Goal: Find specific page/section: Locate a particular part of the current website

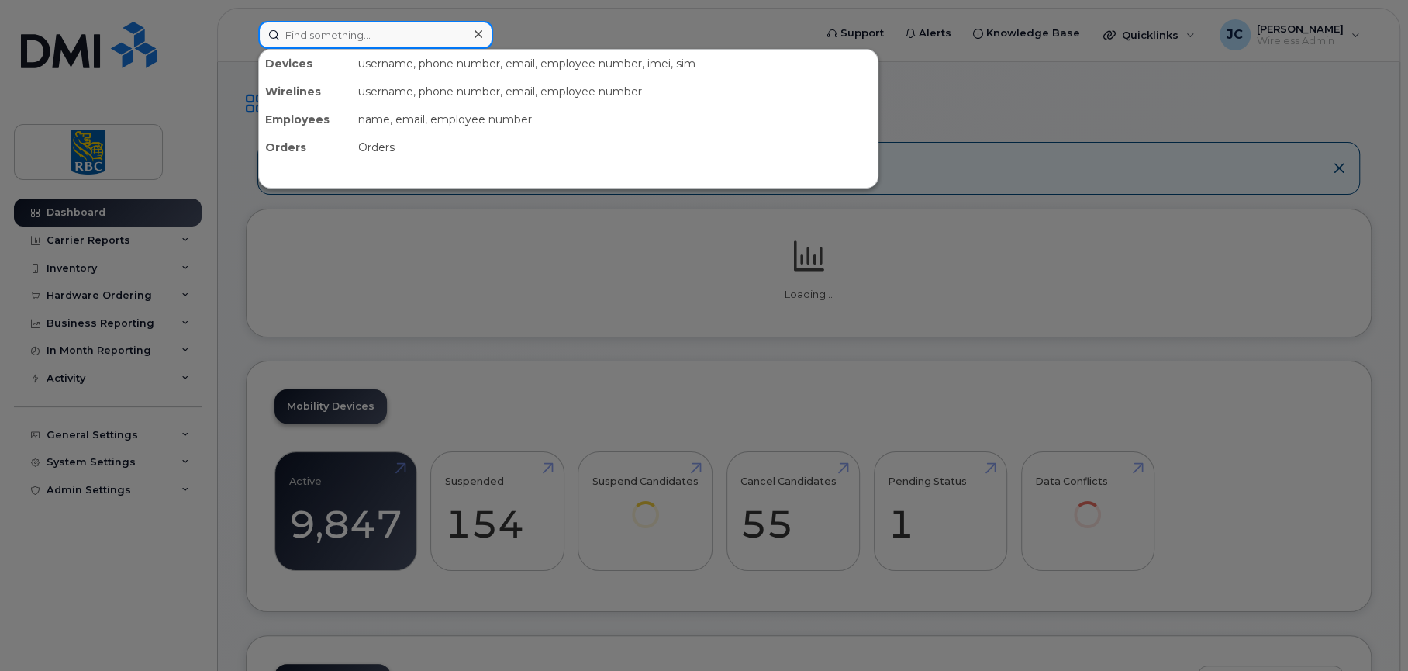
click at [364, 40] on input at bounding box center [375, 35] width 235 height 28
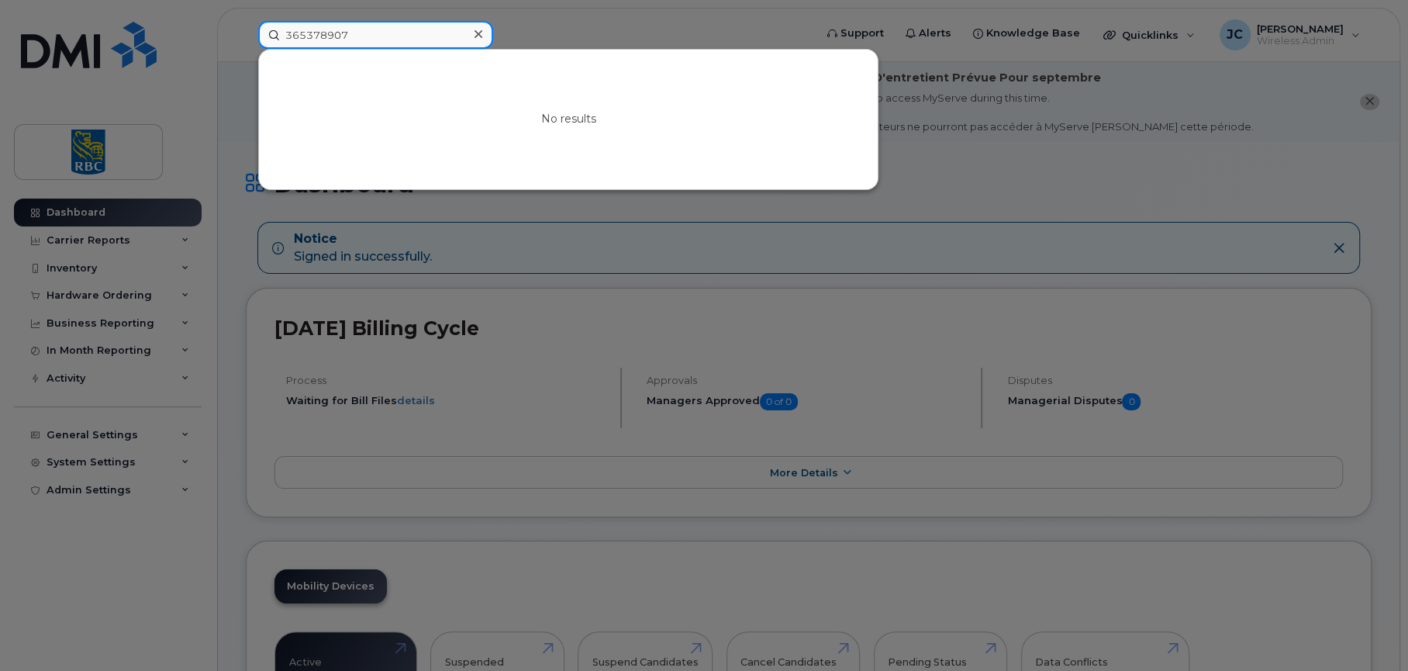
drag, startPoint x: 364, startPoint y: 33, endPoint x: 219, endPoint y: 20, distance: 145.6
click at [246, 21] on div "365378907 No results" at bounding box center [531, 35] width 571 height 28
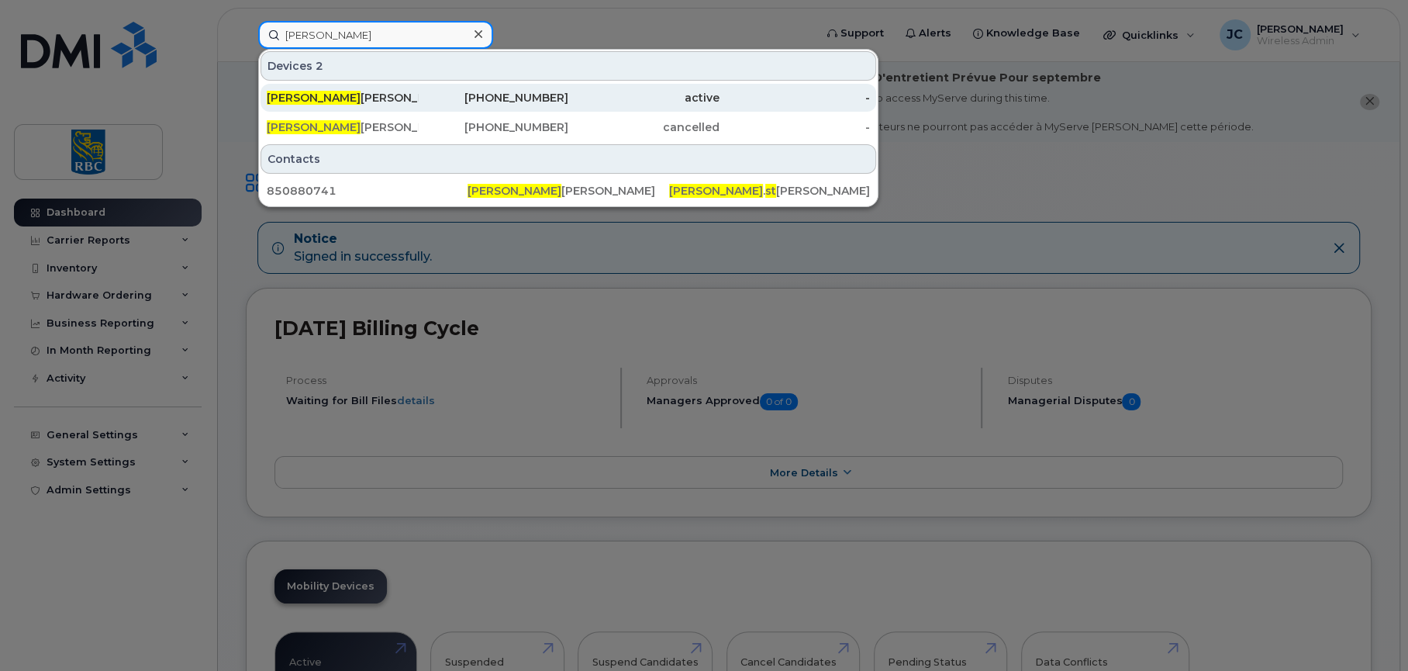
type input "[PERSON_NAME]"
click at [302, 91] on span "[PERSON_NAME]" at bounding box center [314, 98] width 94 height 14
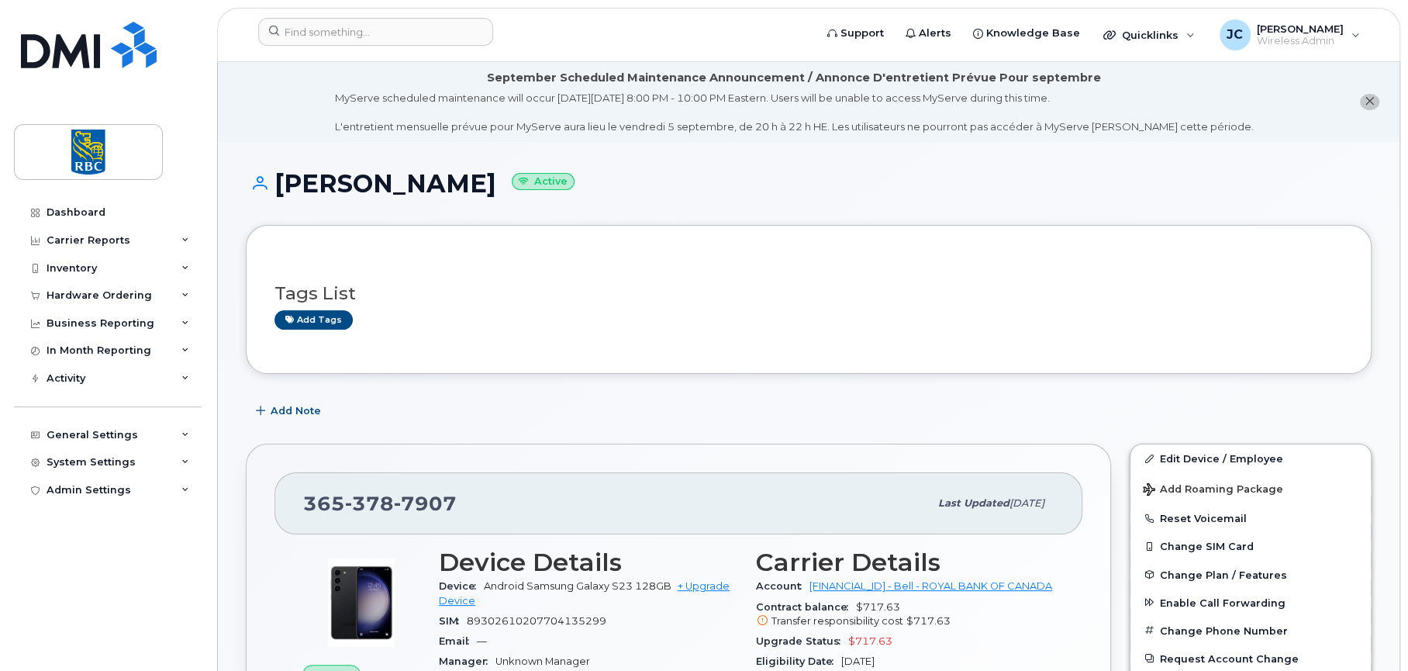
drag, startPoint x: 1121, startPoint y: 282, endPoint x: 1110, endPoint y: 282, distance: 10.9
click at [1121, 282] on div "Tags List Add tags" at bounding box center [809, 300] width 1069 height 60
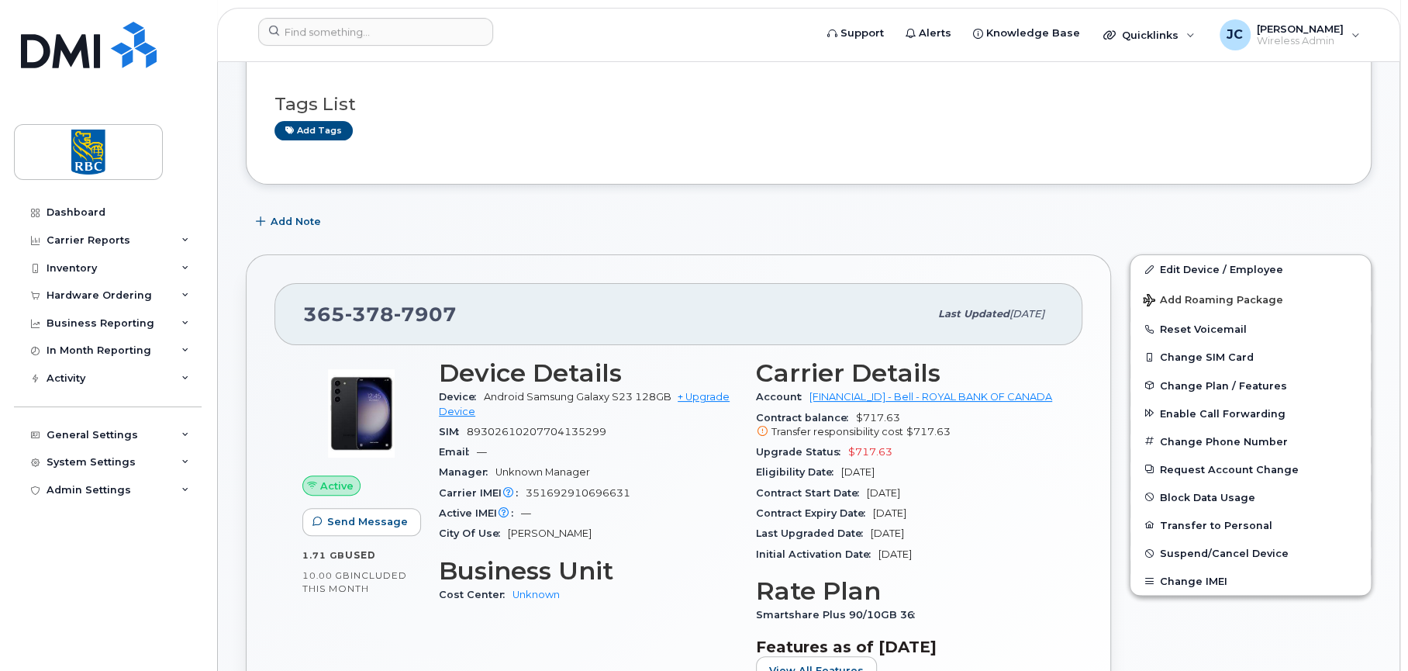
scroll to position [233, 0]
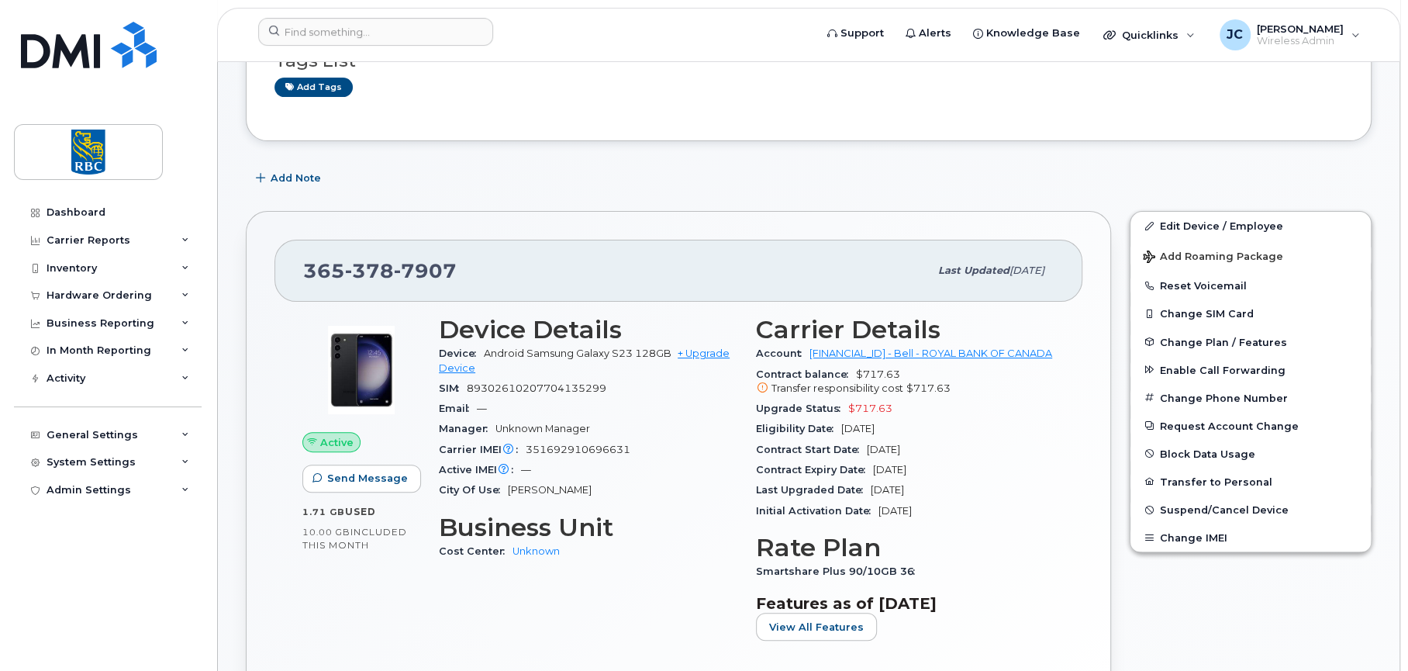
drag, startPoint x: 627, startPoint y: 447, endPoint x: 528, endPoint y: 442, distance: 99.4
click at [528, 444] on span "351692910696631" at bounding box center [578, 450] width 105 height 12
copy span "351692910696631"
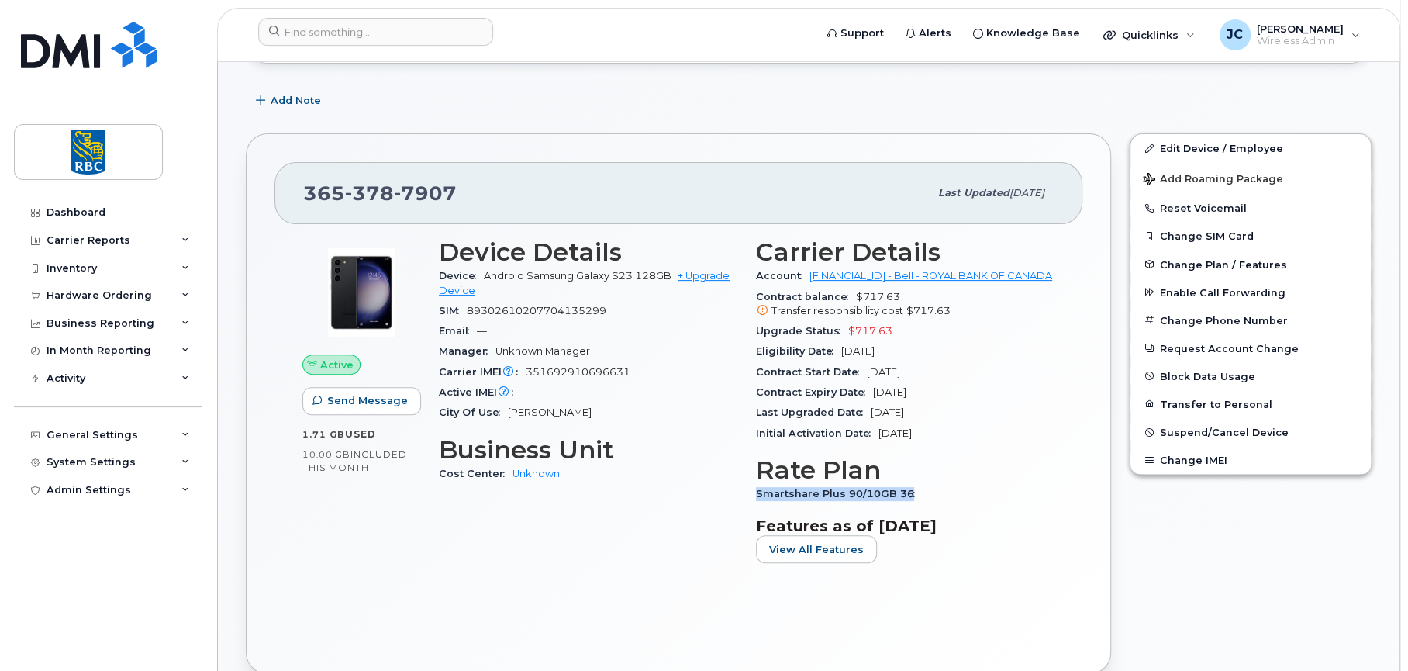
drag, startPoint x: 906, startPoint y: 489, endPoint x: 751, endPoint y: 492, distance: 154.4
click at [751, 492] on div "Carrier Details Account 0526299293 - Bell - ROYAL BANK OF CANADA Contract balan…" at bounding box center [905, 407] width 317 height 356
copy span "Smartshare Plus 90/10GB 36"
drag, startPoint x: 671, startPoint y: 272, endPoint x: 485, endPoint y: 271, distance: 186.1
click at [485, 271] on span "Android Samsung Galaxy S23 128GB + Upgrade Device" at bounding box center [584, 283] width 291 height 26
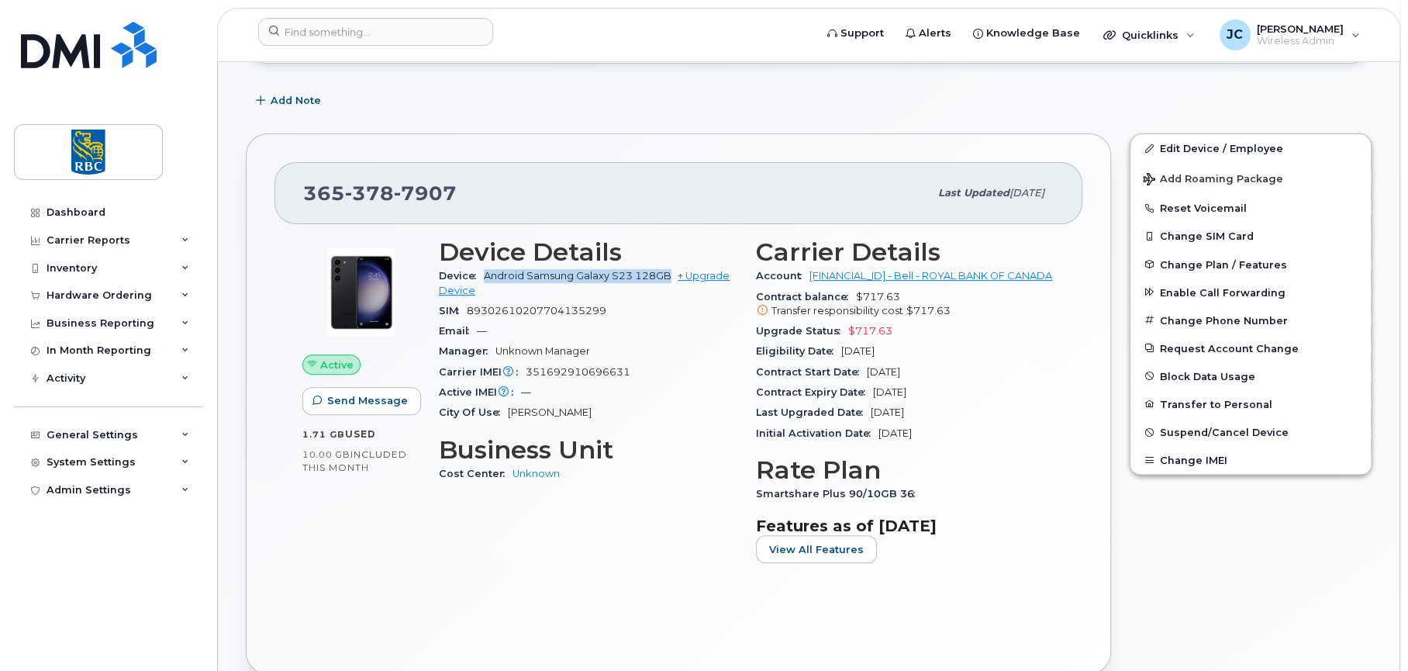
copy span "Android Samsung Galaxy S23 128GB"
